Goal: Information Seeking & Learning: Learn about a topic

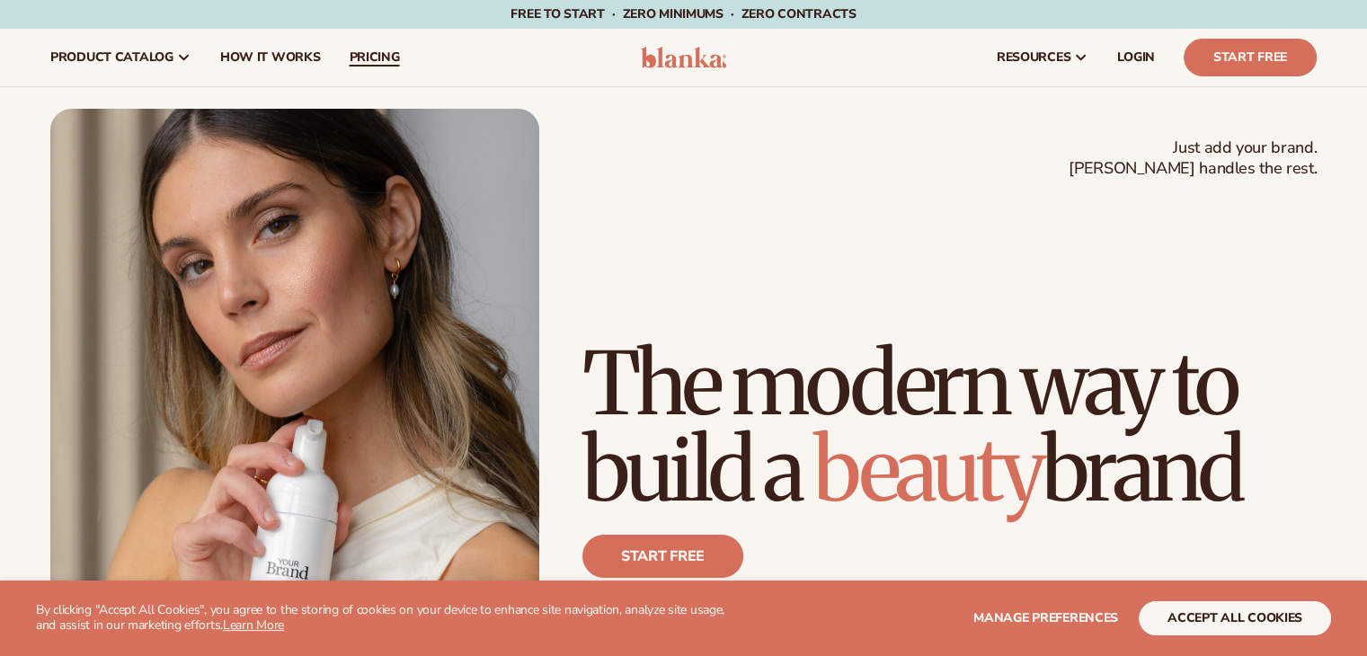
click at [372, 58] on span "pricing" at bounding box center [374, 57] width 50 height 14
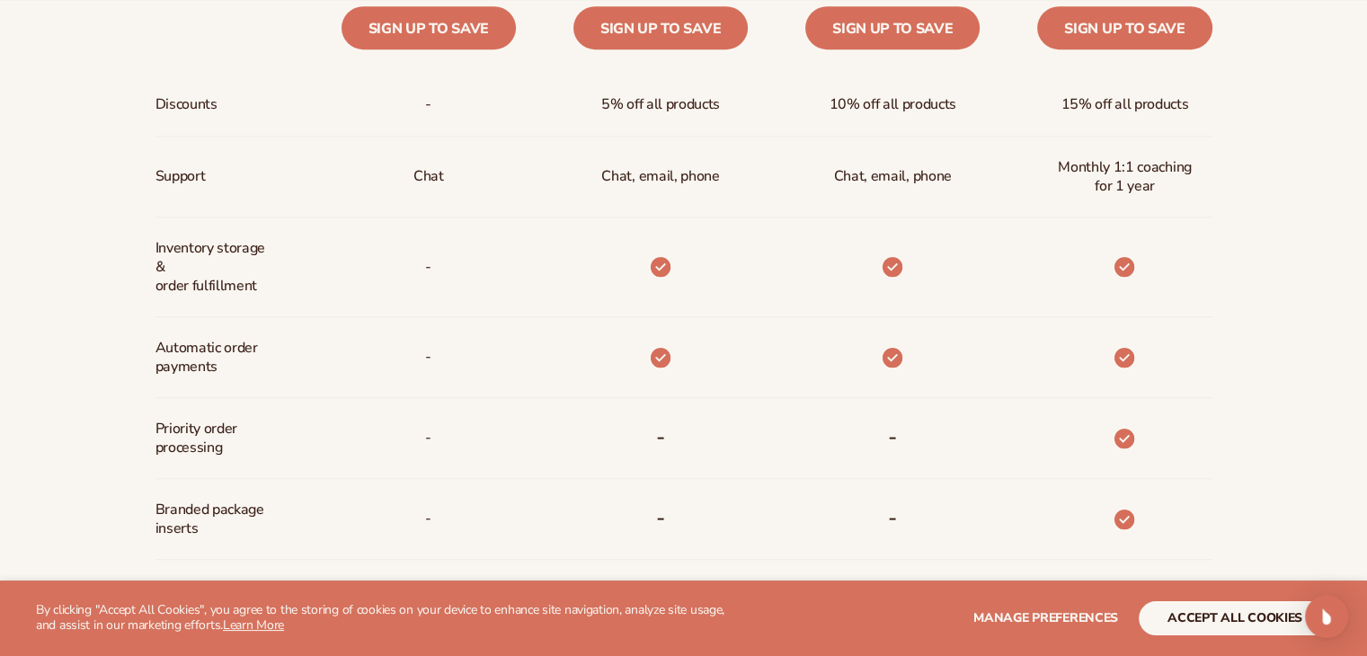
scroll to position [945, 0]
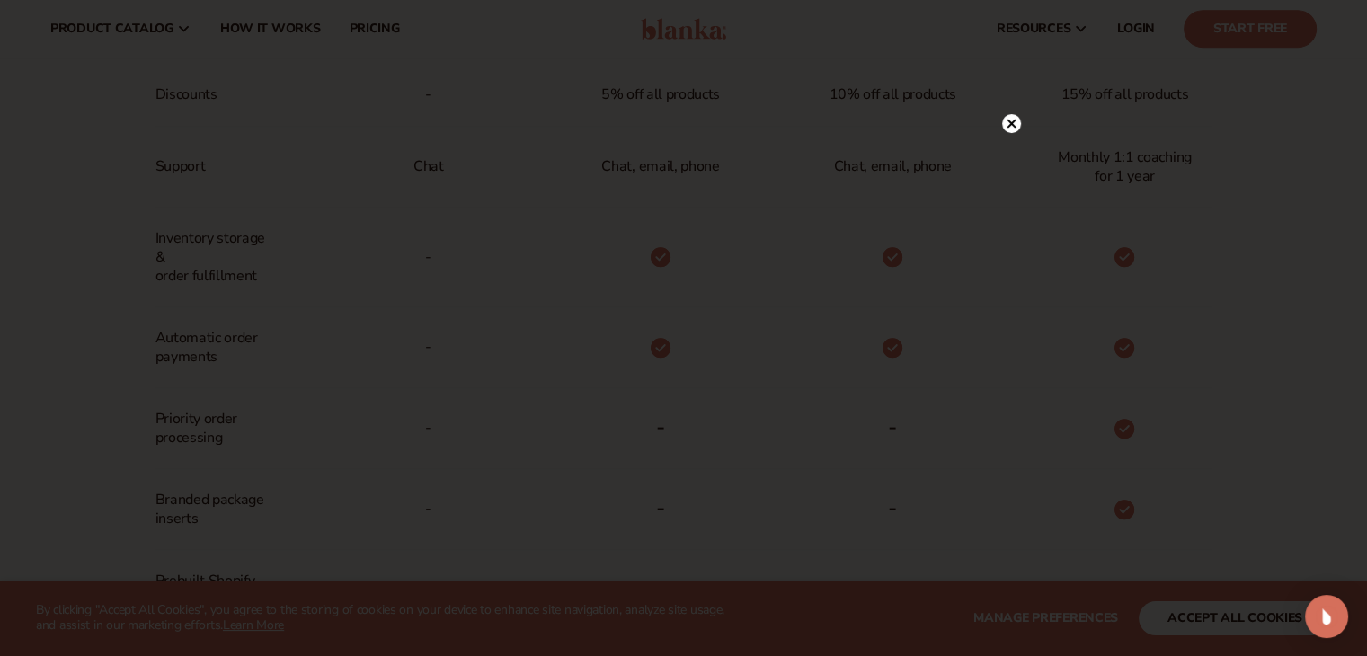
click at [1010, 119] on circle at bounding box center [1011, 123] width 19 height 19
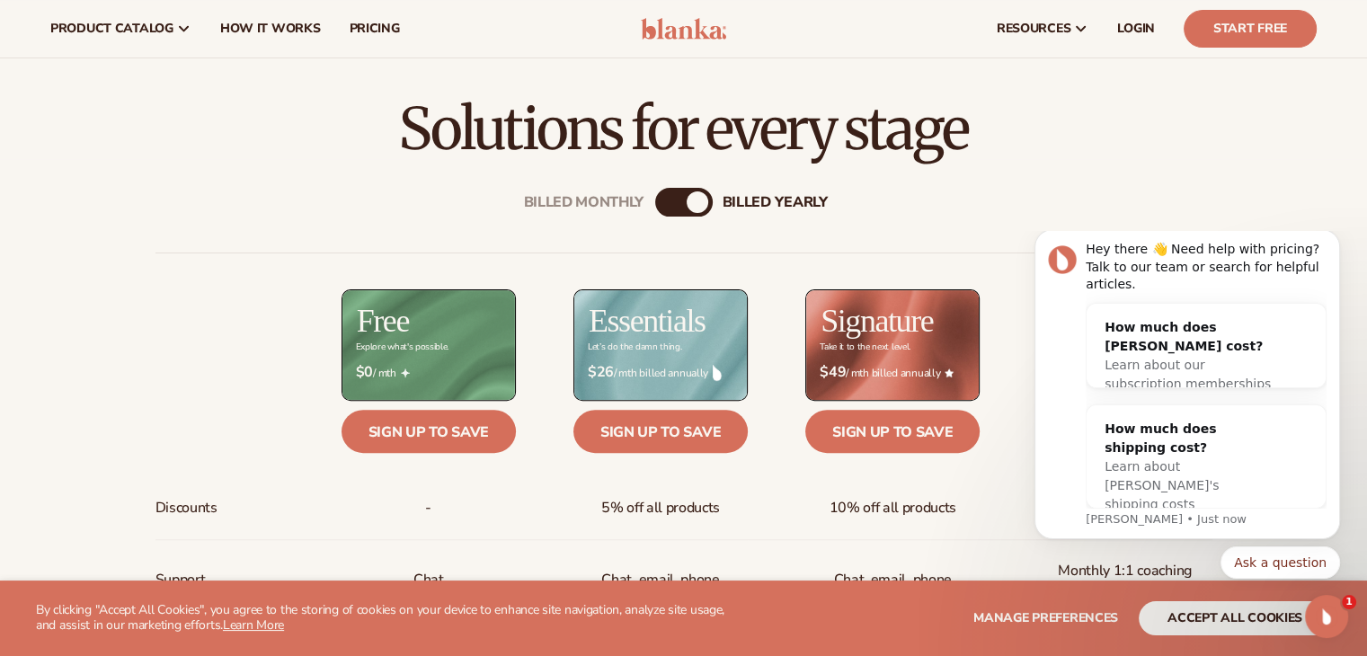
scroll to position [530, 0]
click at [674, 202] on div "Billed Monthly" at bounding box center [666, 203] width 22 height 22
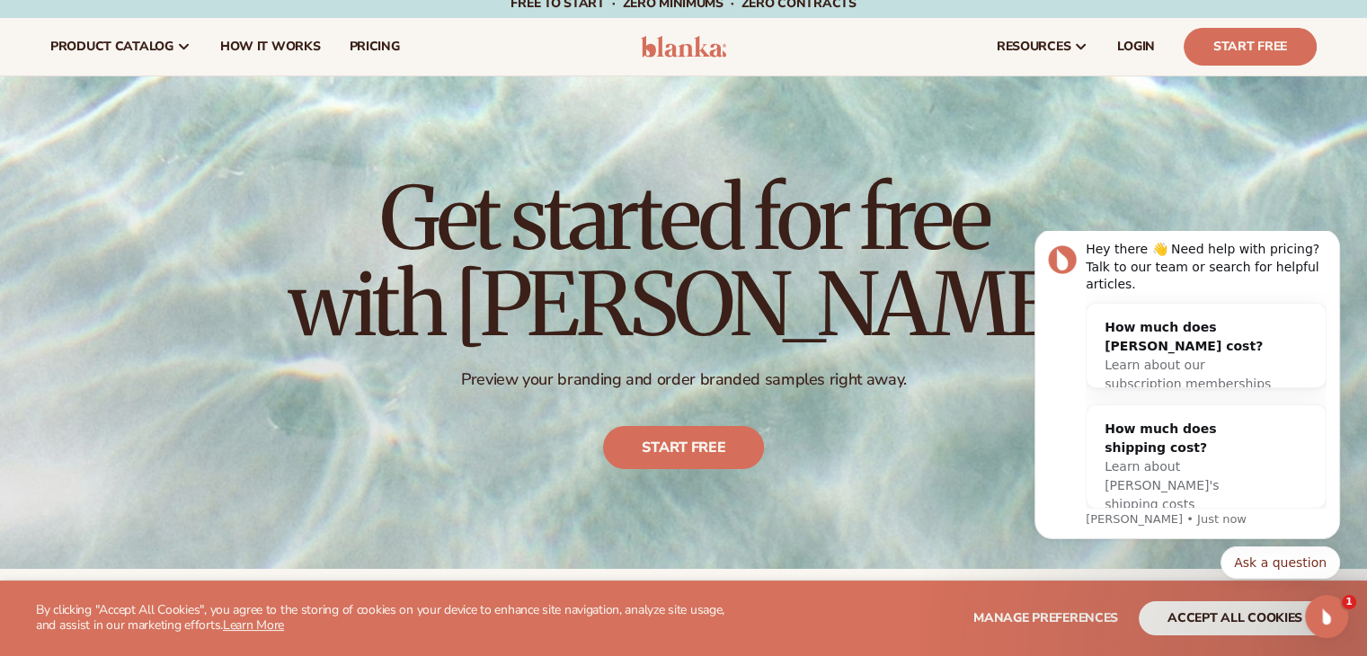
scroll to position [4, 0]
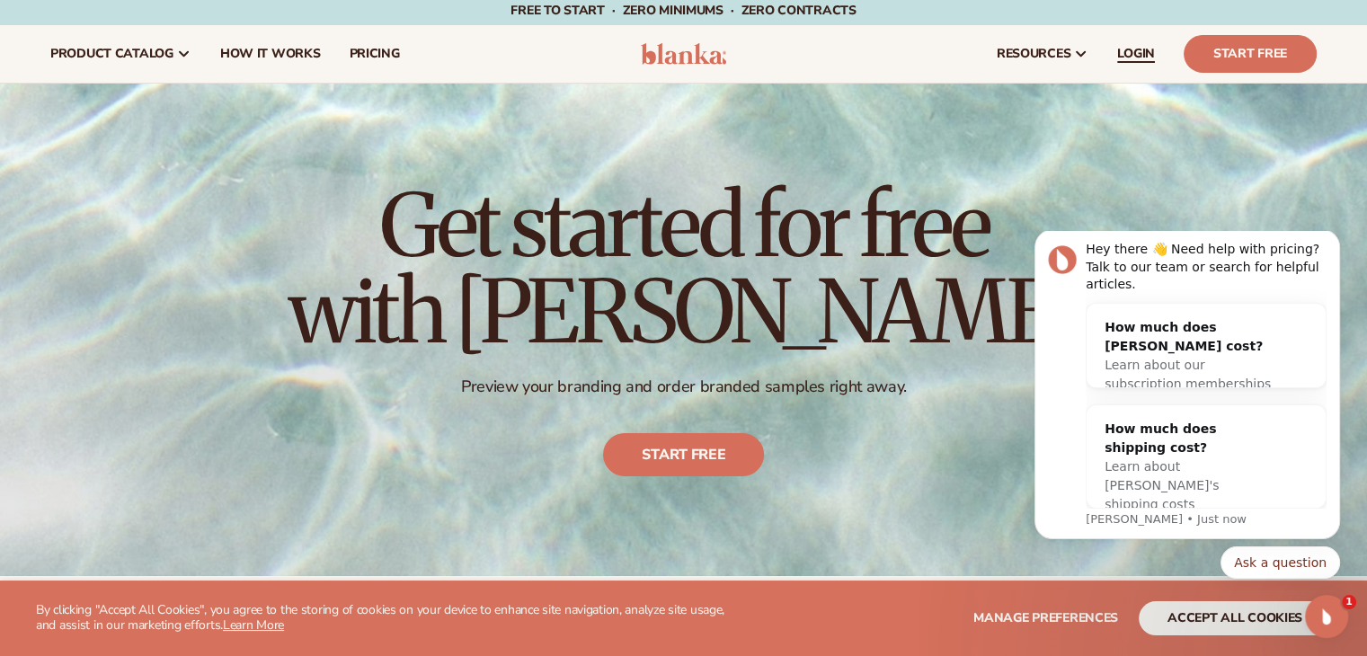
click at [1140, 55] on span "LOGIN" at bounding box center [1136, 54] width 38 height 14
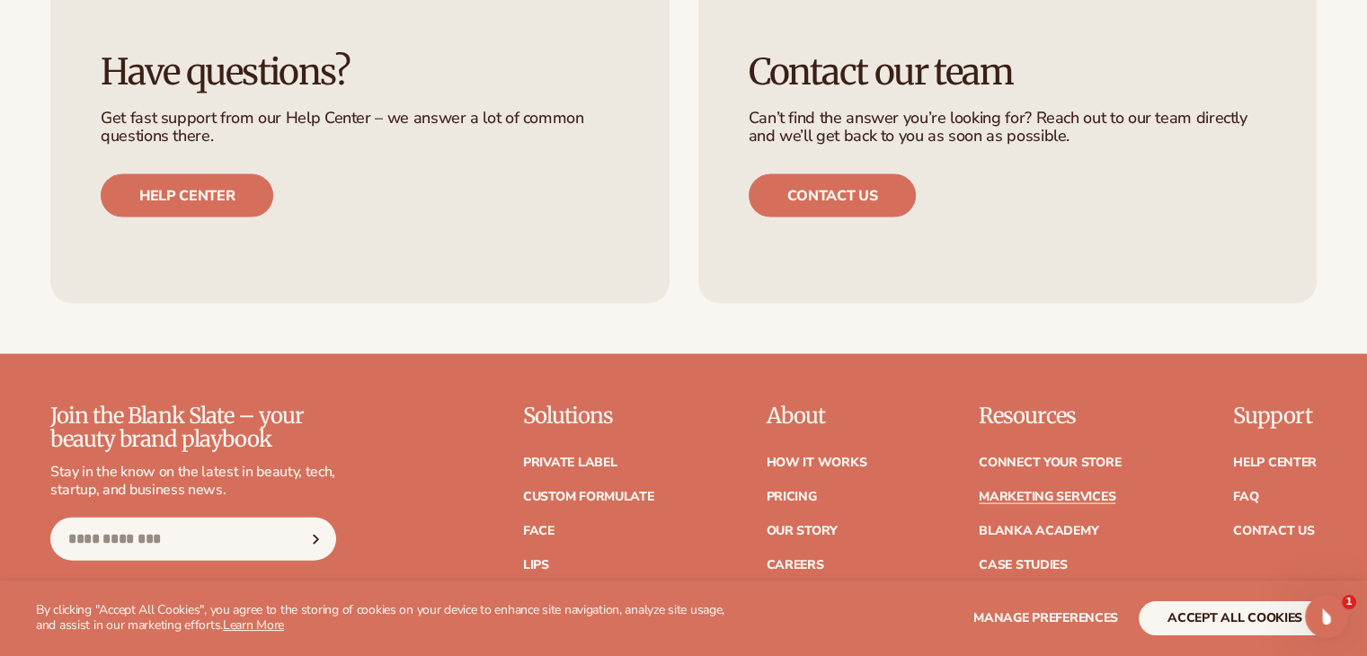
scroll to position [3857, 0]
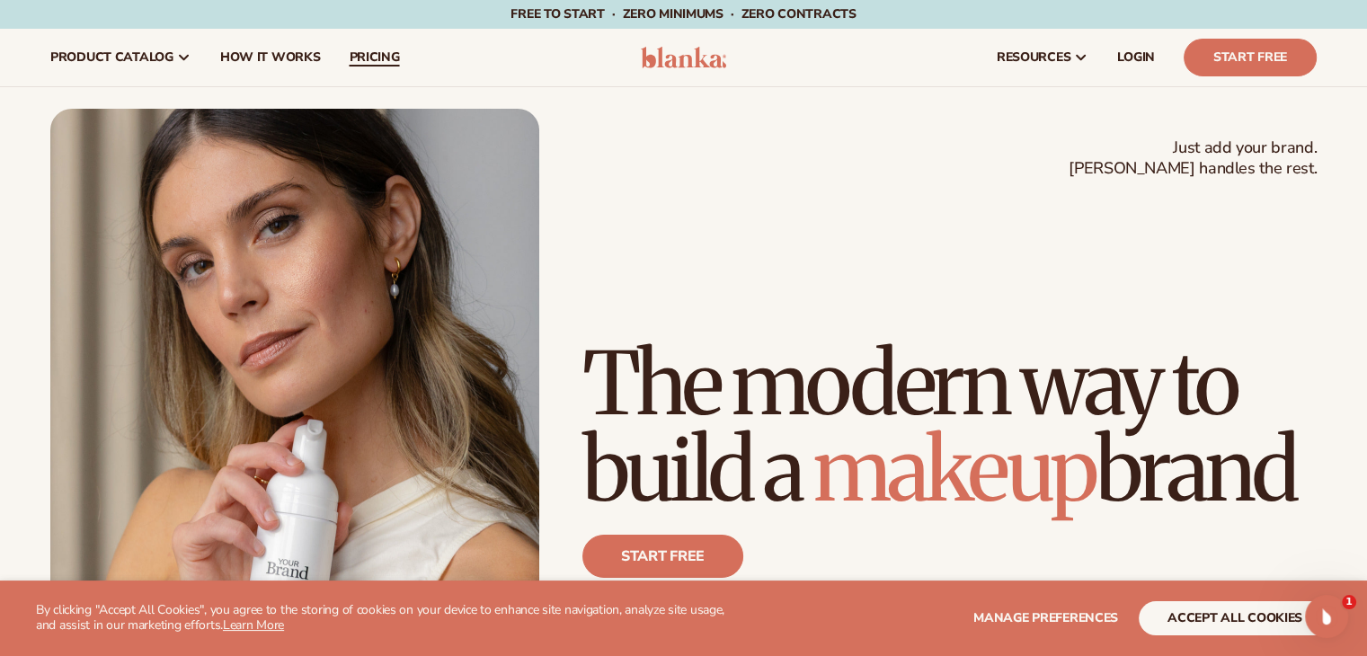
click at [388, 58] on span "pricing" at bounding box center [374, 57] width 50 height 14
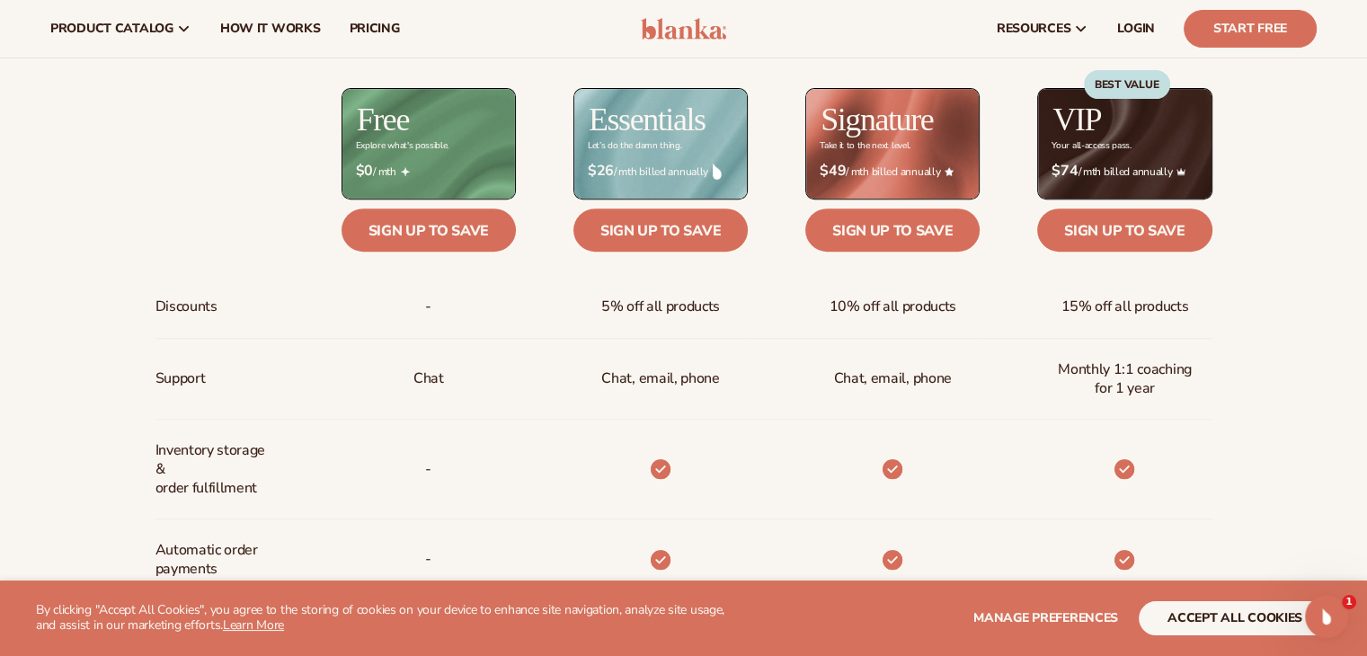
scroll to position [538, 0]
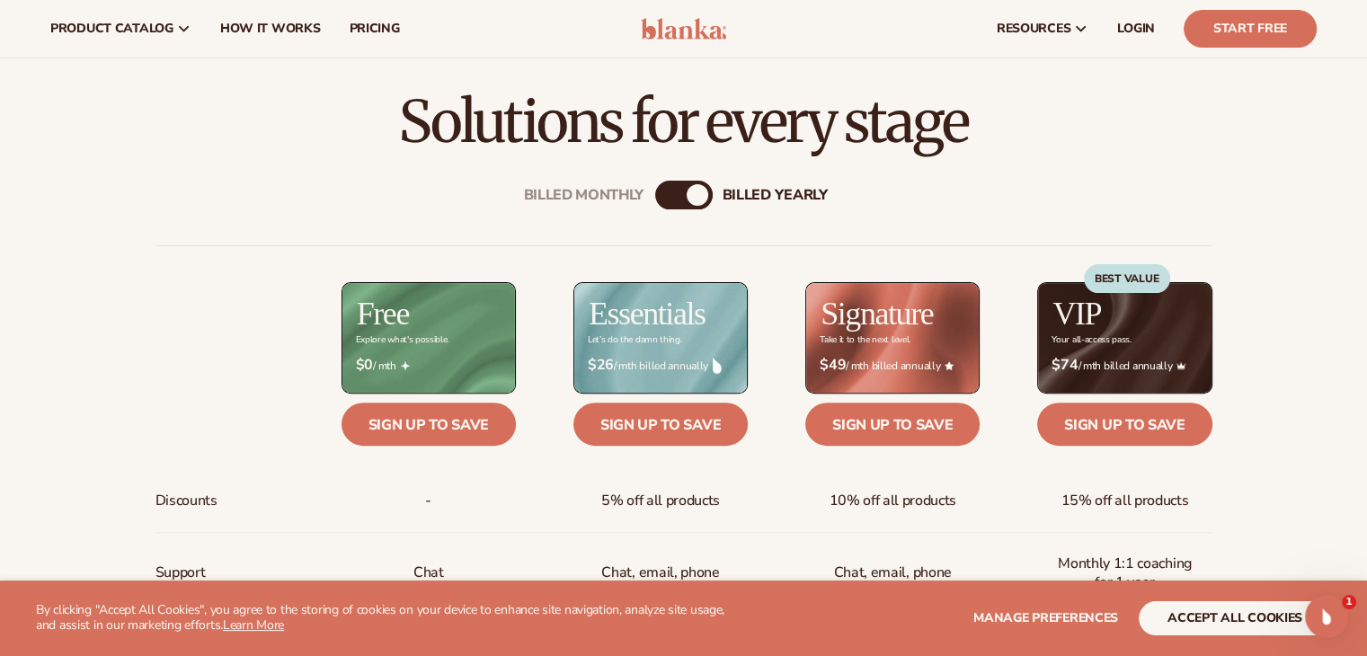
click at [694, 185] on div "billed Yearly" at bounding box center [698, 195] width 22 height 22
click at [693, 191] on div "billed Yearly" at bounding box center [698, 195] width 22 height 22
click at [687, 196] on div "billed Yearly" at bounding box center [698, 195] width 22 height 22
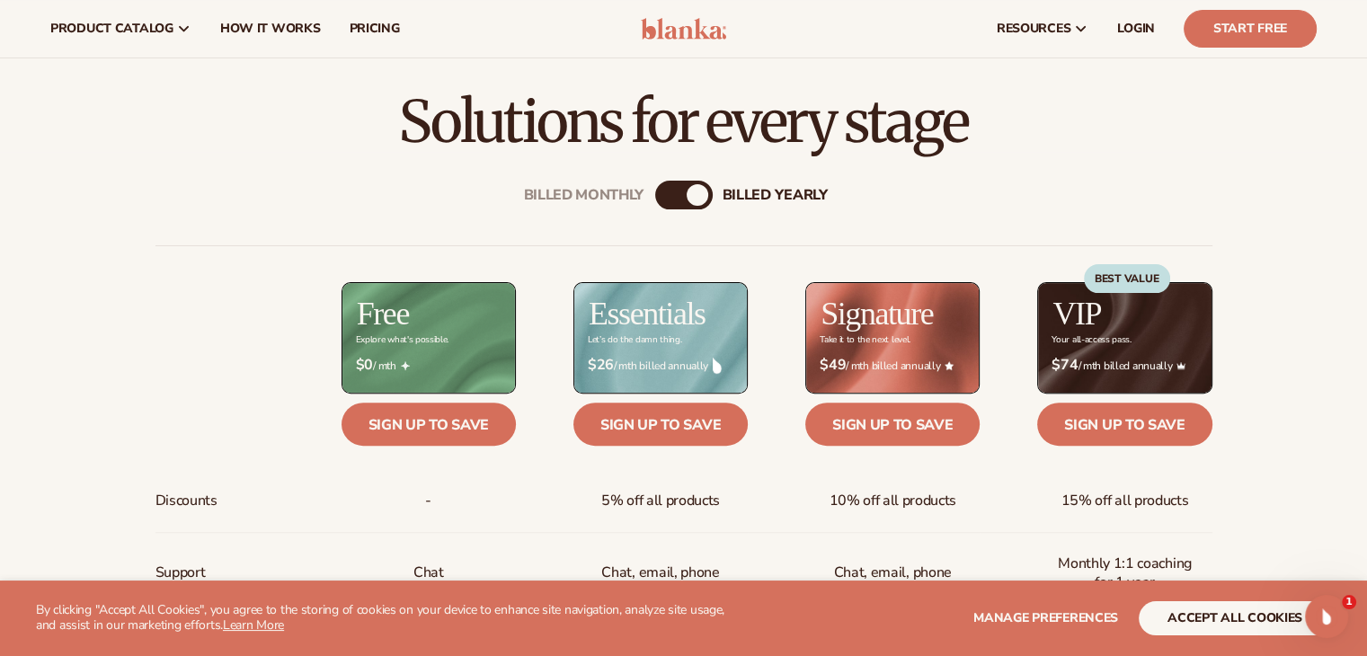
click at [687, 196] on div "billed Yearly" at bounding box center [698, 195] width 22 height 22
click at [695, 194] on div "billed Yearly" at bounding box center [698, 195] width 22 height 22
click at [1168, 616] on button "accept all cookies" at bounding box center [1235, 618] width 192 height 34
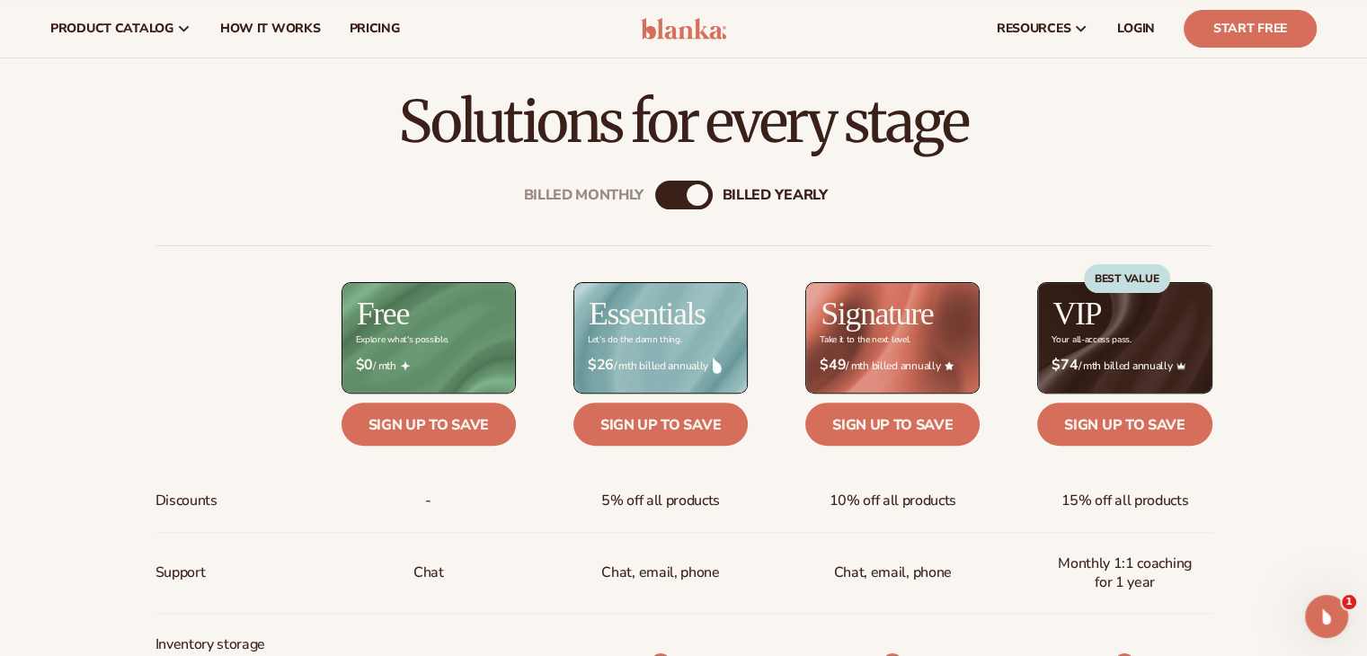
click at [691, 193] on div "billed Yearly" at bounding box center [698, 195] width 22 height 22
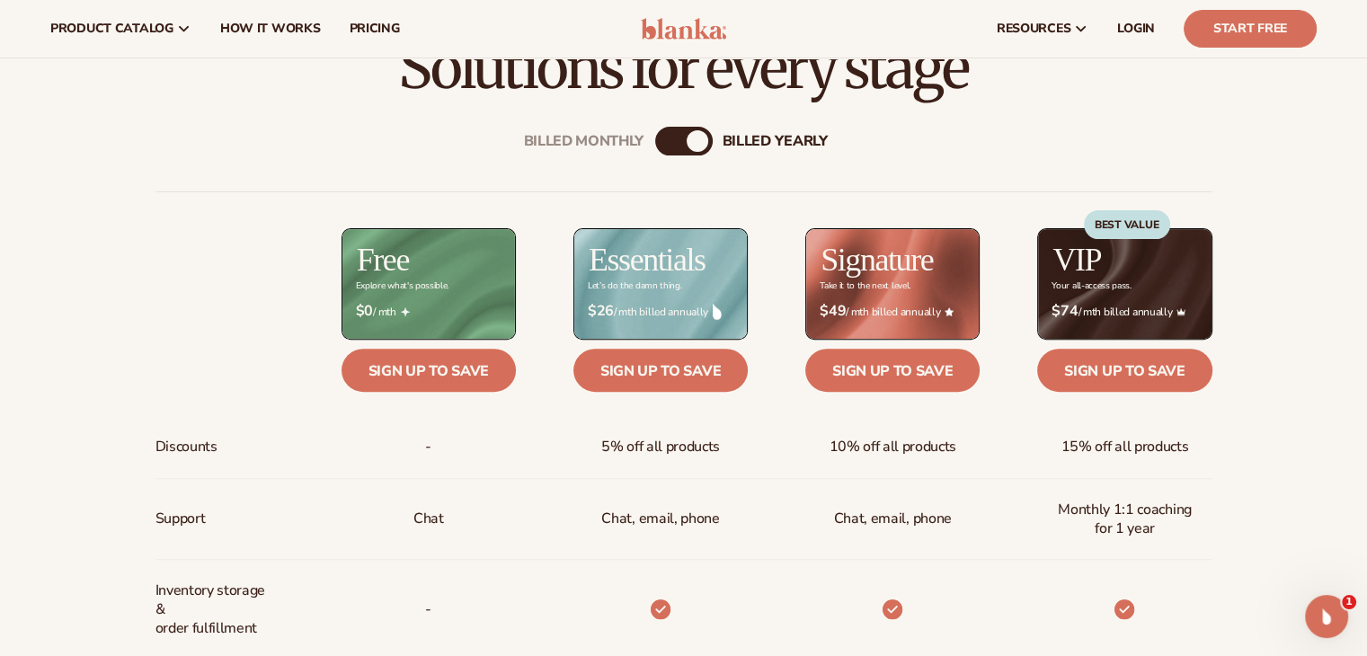
scroll to position [592, 0]
click at [681, 134] on div "Billed Monthly billed Yearly" at bounding box center [684, 142] width 58 height 29
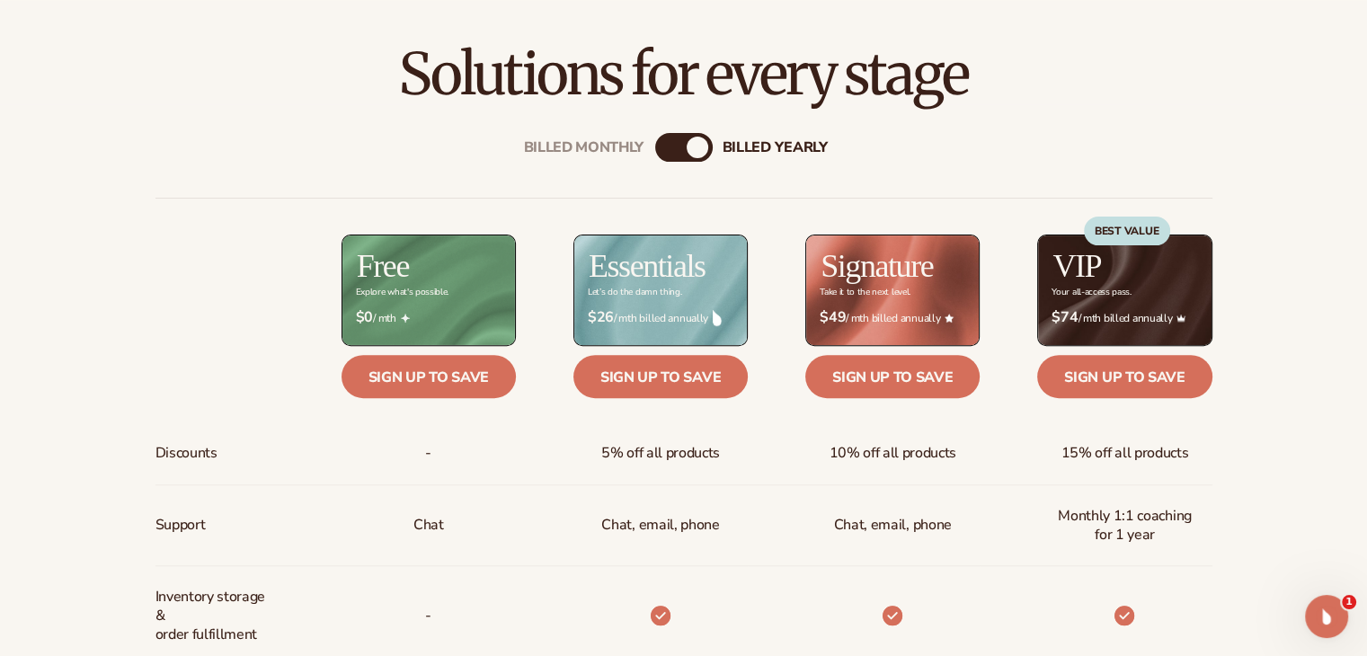
click at [692, 145] on div "billed Yearly" at bounding box center [698, 148] width 22 height 22
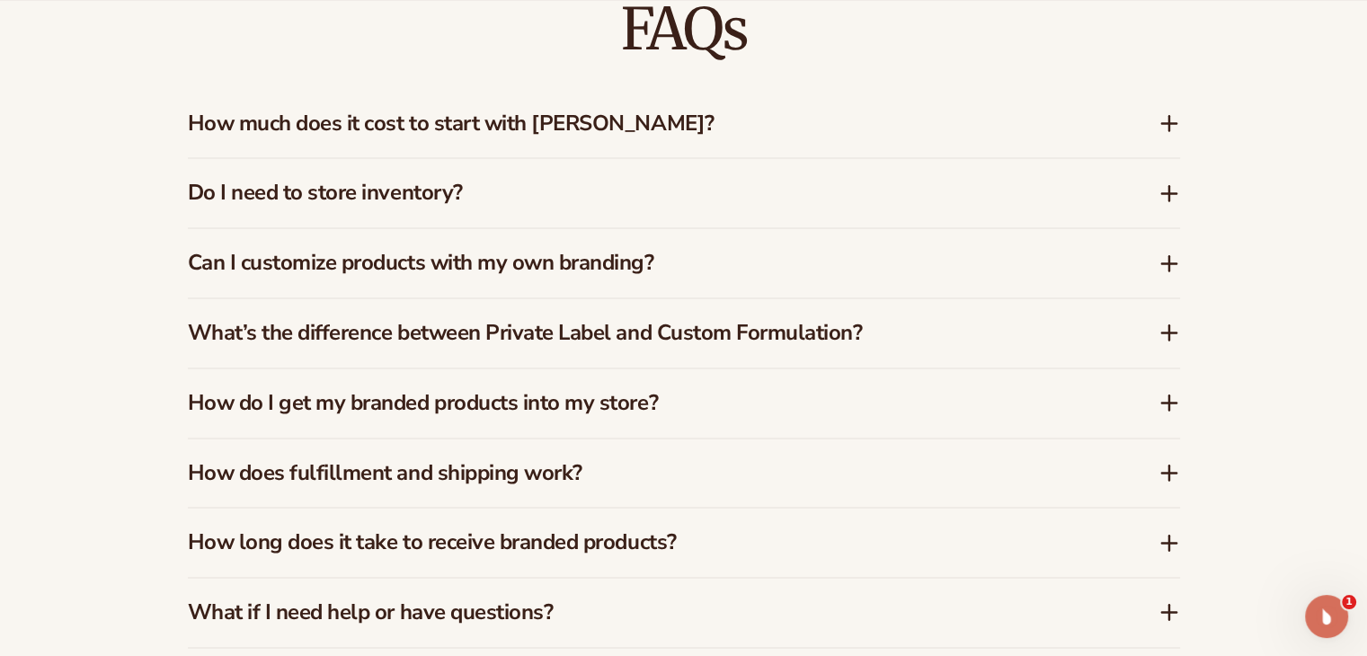
scroll to position [2674, 0]
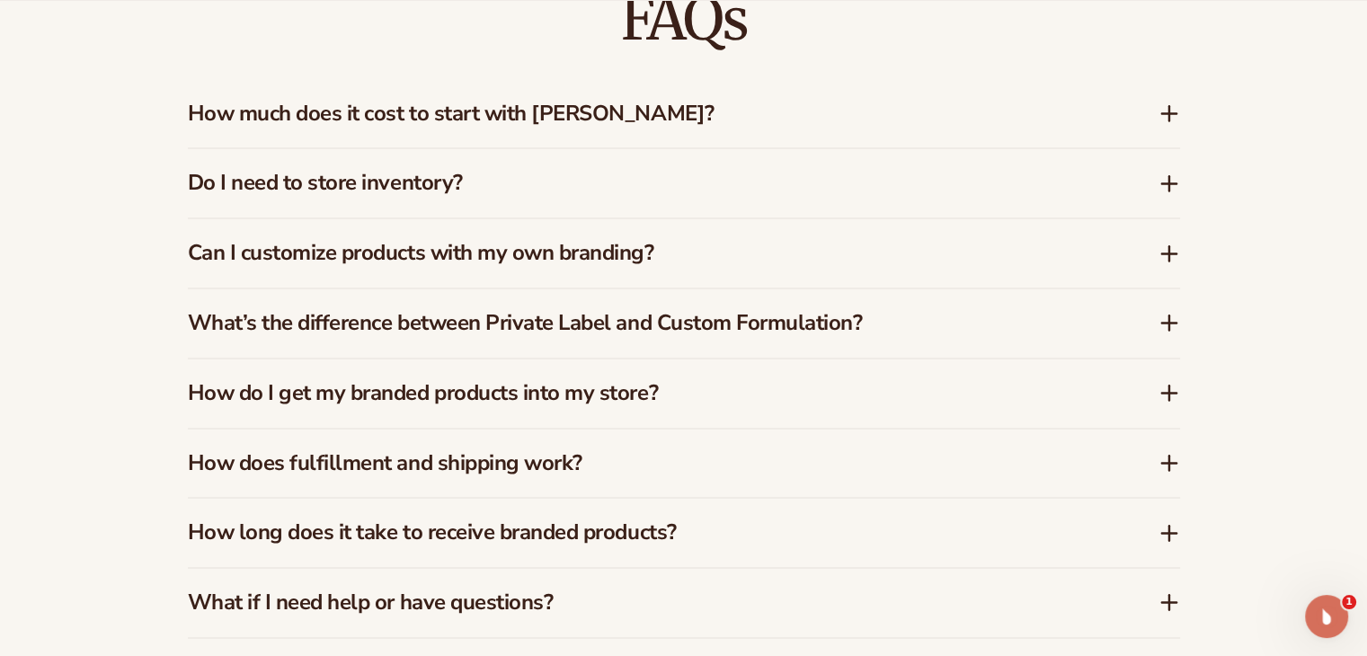
click at [1168, 191] on icon at bounding box center [1170, 184] width 22 height 22
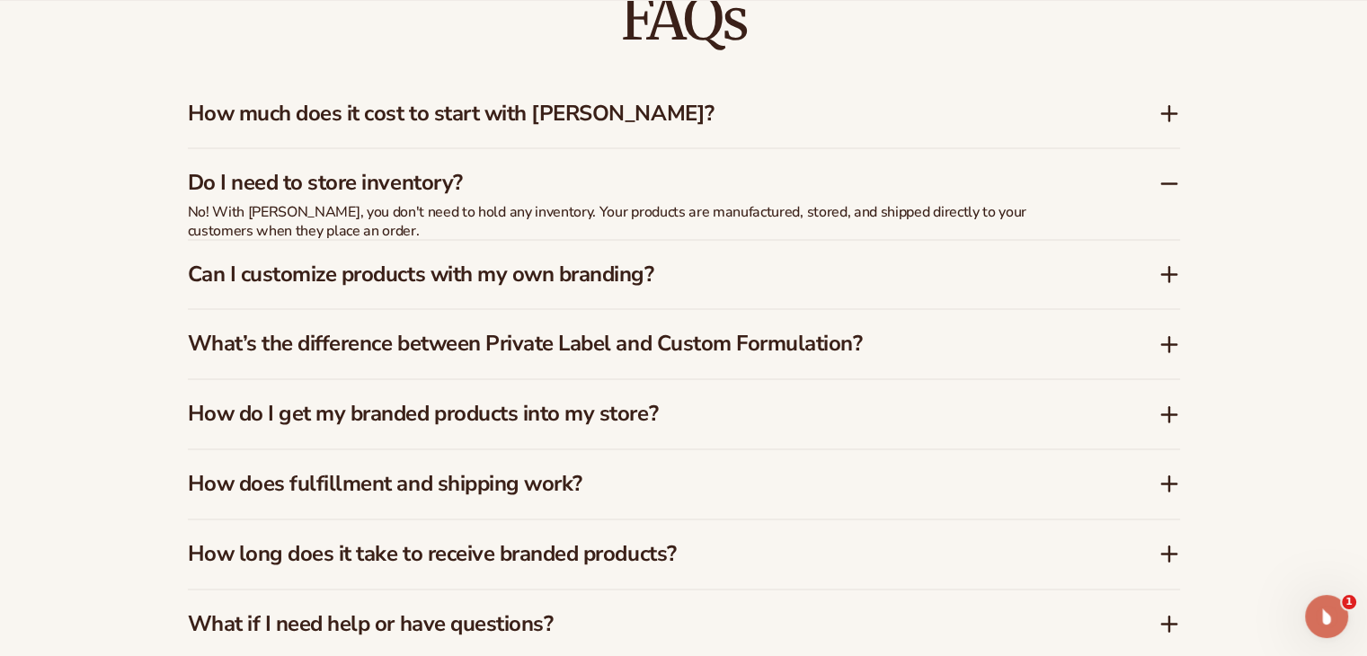
click at [1168, 191] on icon at bounding box center [1170, 184] width 22 height 22
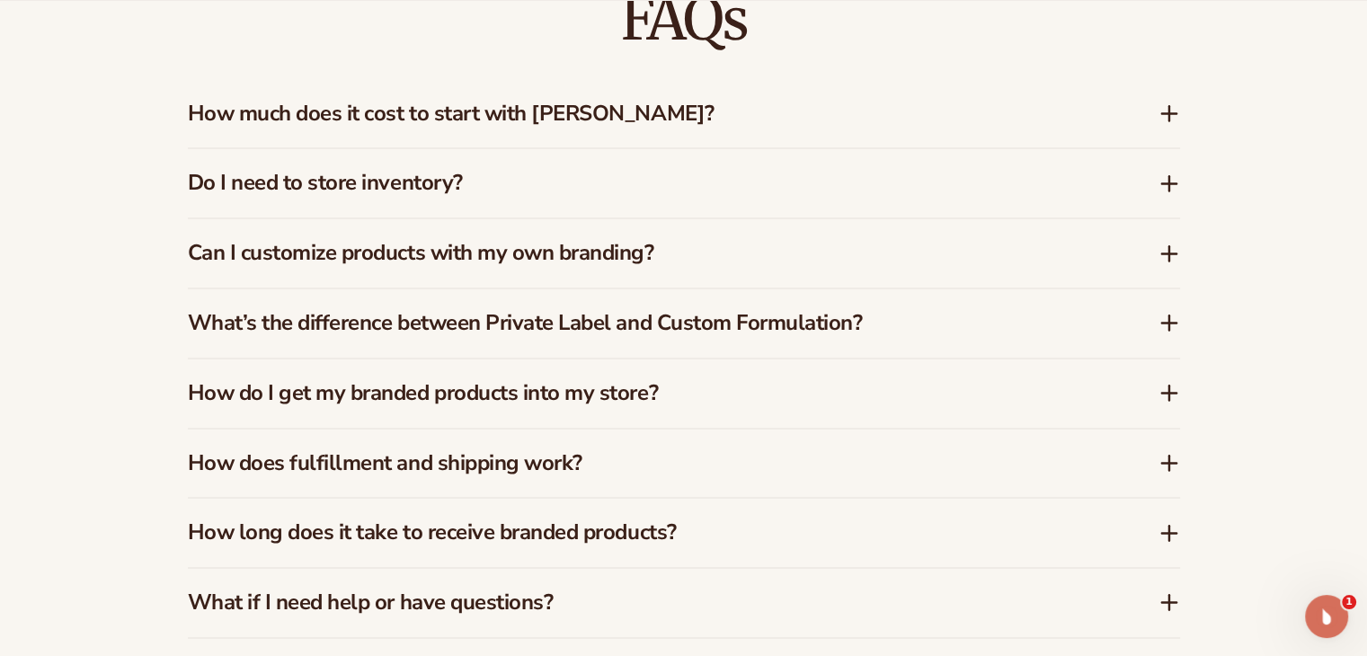
click at [1168, 191] on icon at bounding box center [1170, 184] width 22 height 22
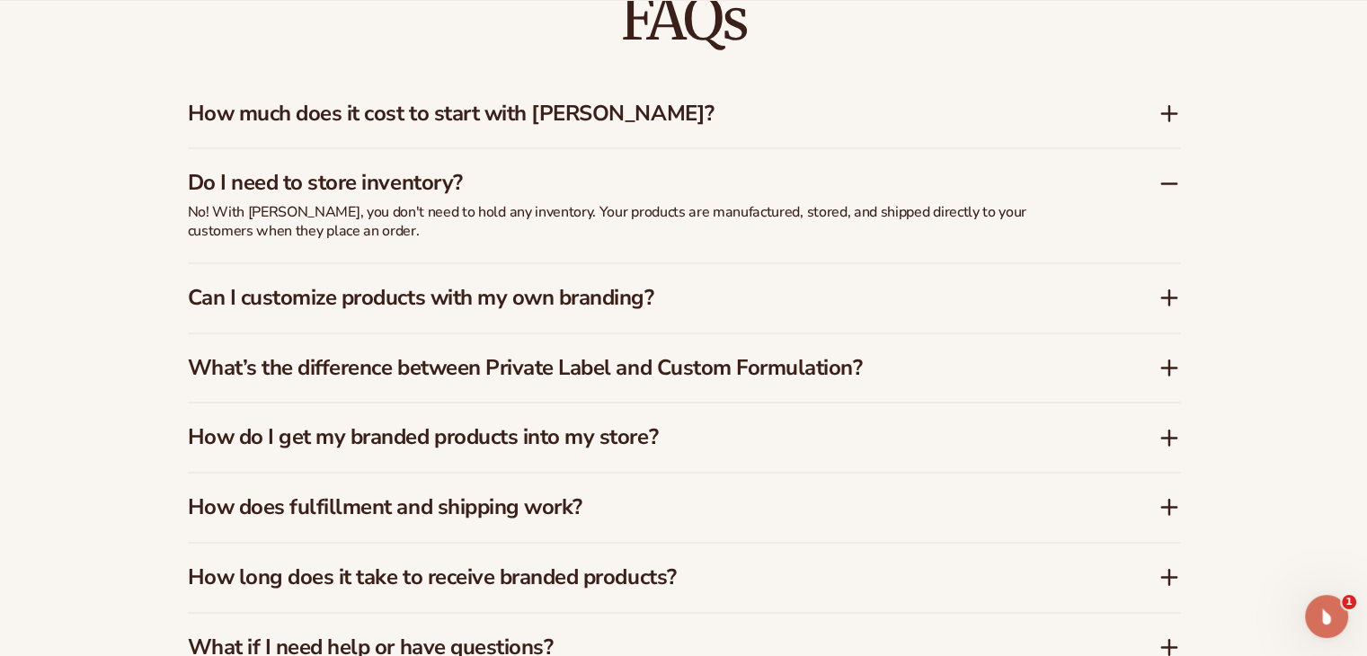
click at [1171, 114] on icon at bounding box center [1170, 113] width 22 height 22
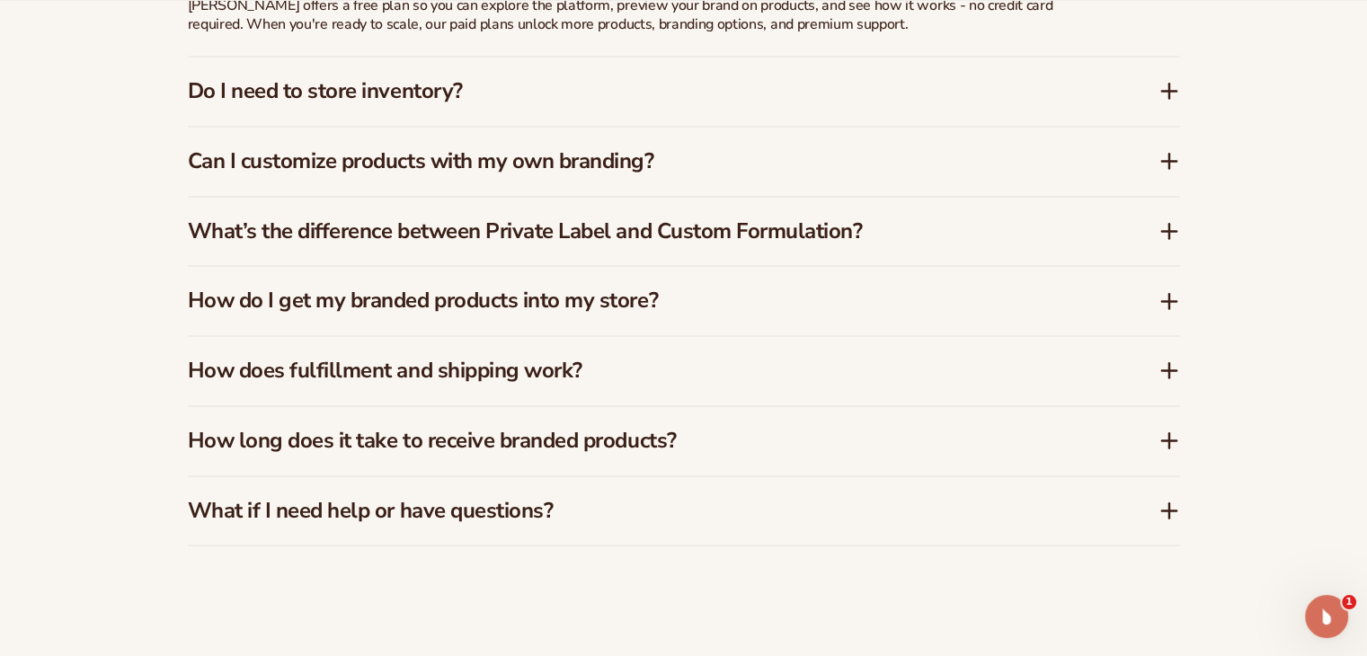
scroll to position [2812, 0]
click at [1068, 177] on div "Can I customize products with my own branding?" at bounding box center [684, 160] width 992 height 69
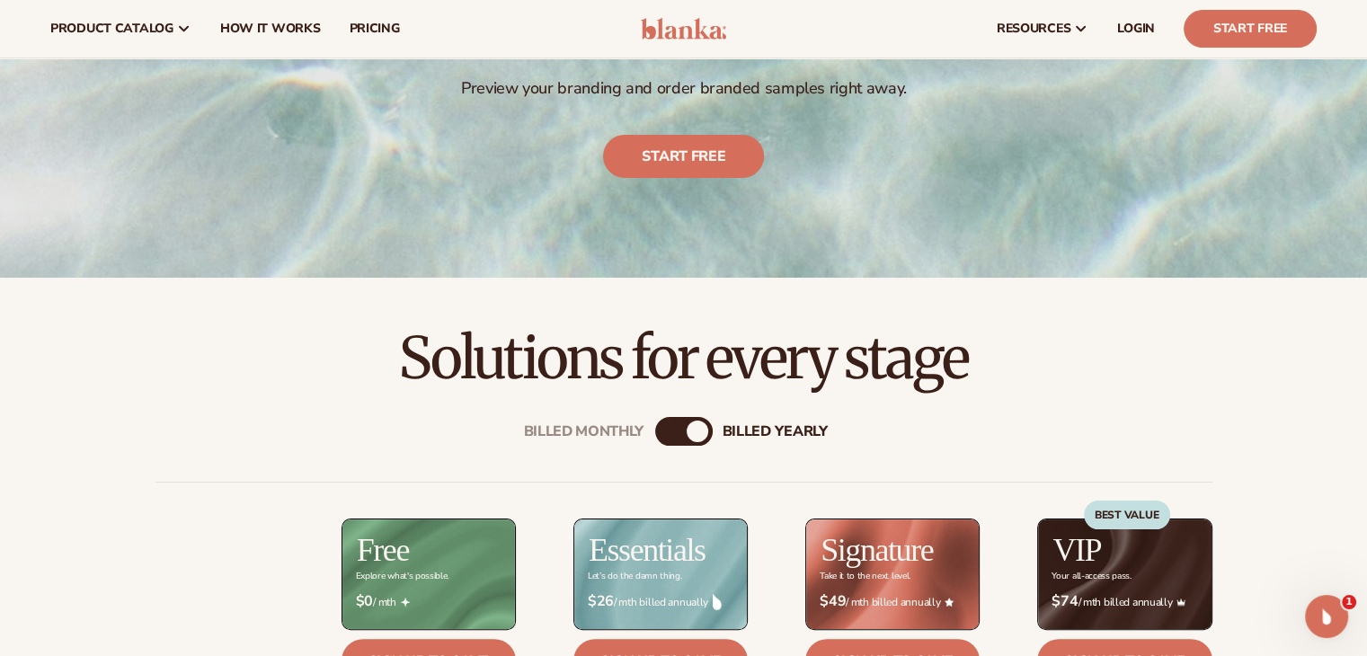
scroll to position [0, 0]
